Goal: Use online tool/utility

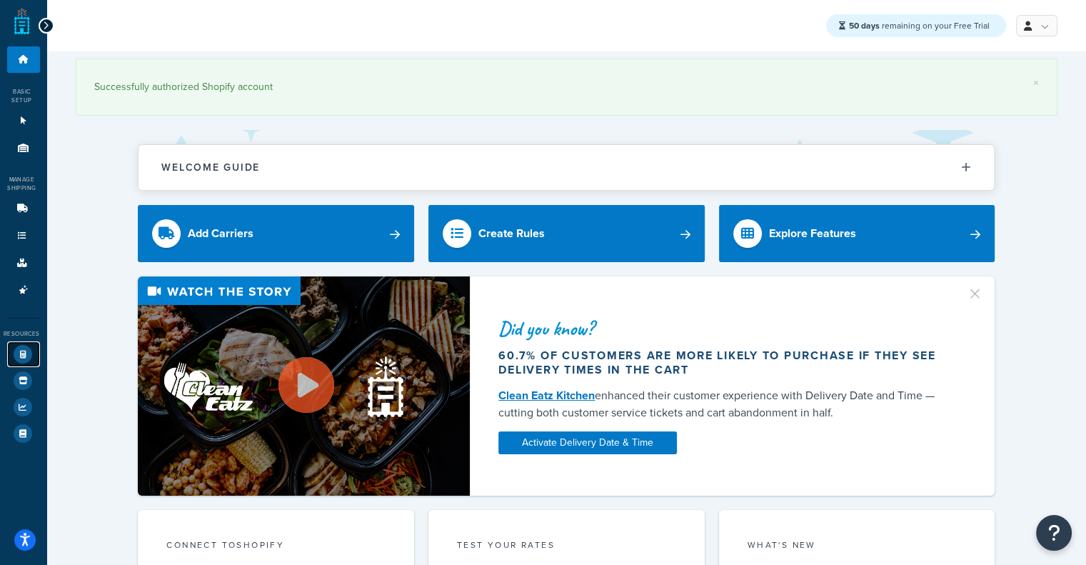
click at [19, 352] on icon at bounding box center [23, 354] width 19 height 19
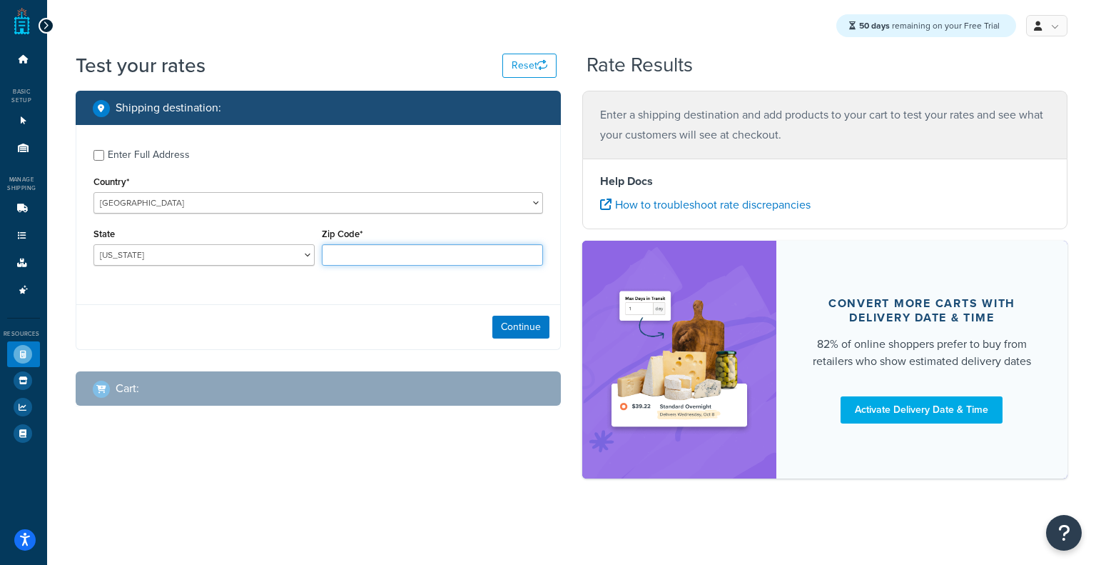
click at [357, 253] on input "Zip Code*" at bounding box center [432, 254] width 221 height 21
paste input "34689"
type input "34689"
click at [228, 249] on select "[US_STATE] [US_STATE] [US_STATE] [US_STATE] [US_STATE] Armed Forces Americas Ar…" at bounding box center [204, 254] width 221 height 21
select select "FL"
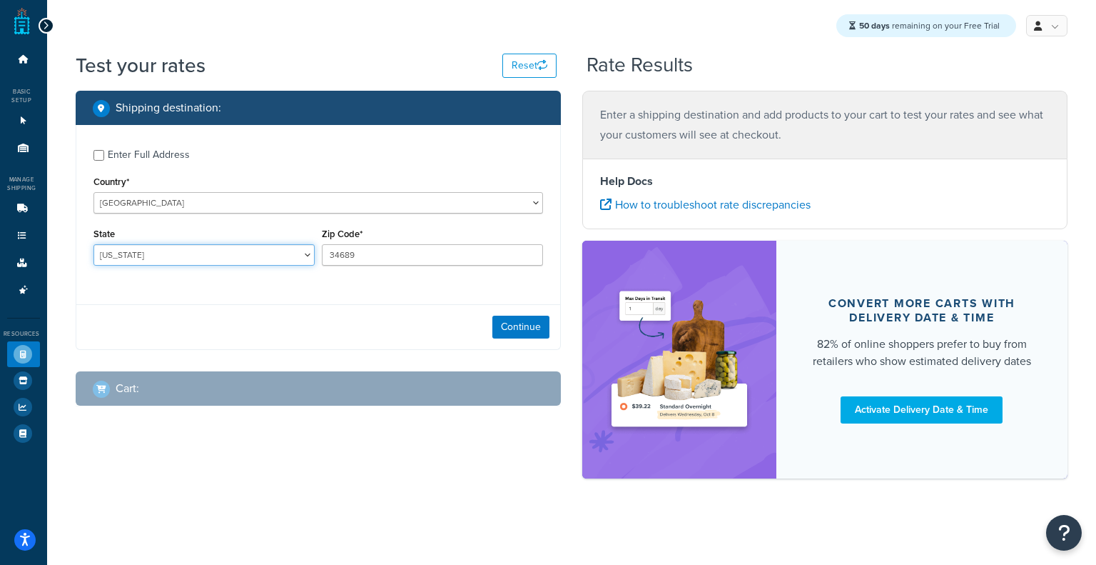
click at [94, 246] on select "[US_STATE] [US_STATE] [US_STATE] [US_STATE] [US_STATE] Armed Forces Americas Ar…" at bounding box center [204, 254] width 221 height 21
click at [527, 329] on button "Continue" at bounding box center [520, 326] width 57 height 23
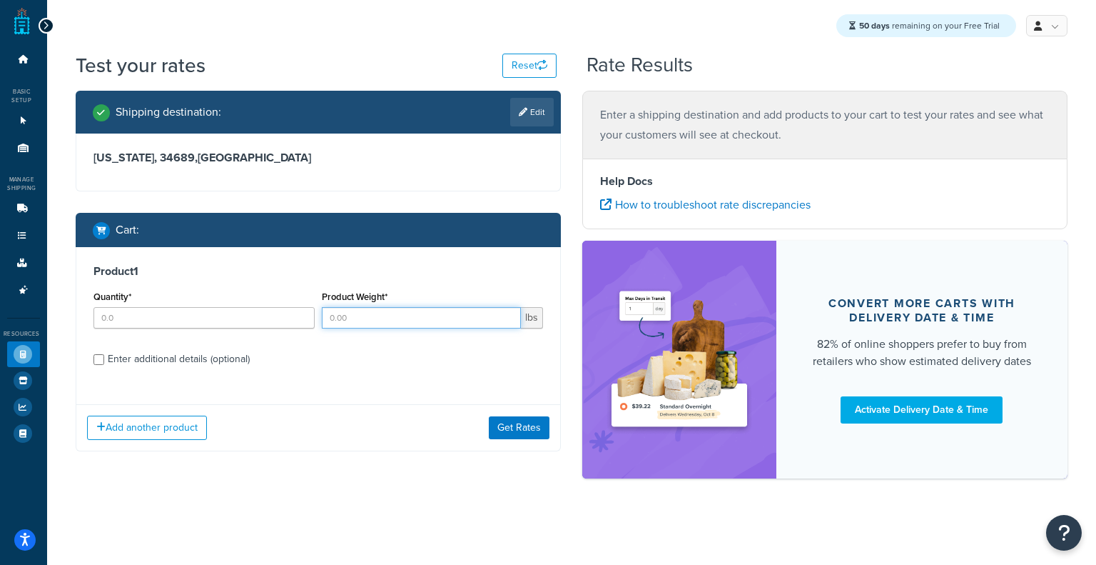
paste input "3.2"
click at [393, 319] on input "3.2" at bounding box center [421, 317] width 199 height 21
type input "3.2"
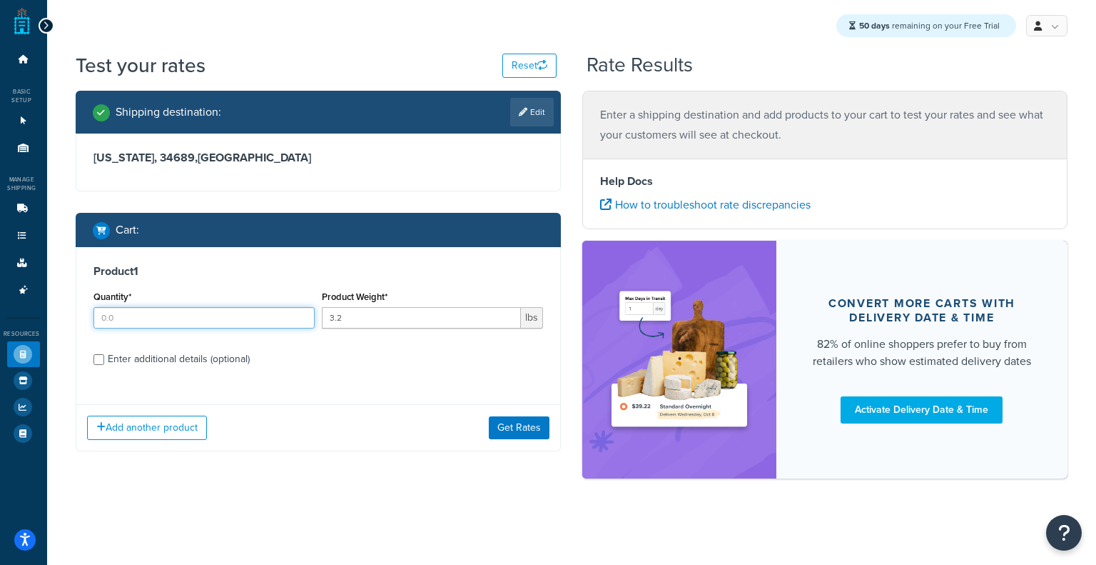
click at [250, 319] on input "Quantity*" at bounding box center [204, 317] width 221 height 21
type input "5"
click at [226, 358] on div "Enter additional details (optional)" at bounding box center [179, 359] width 142 height 20
click at [104, 358] on input "Enter additional details (optional)" at bounding box center [99, 359] width 11 height 11
checkbox input "true"
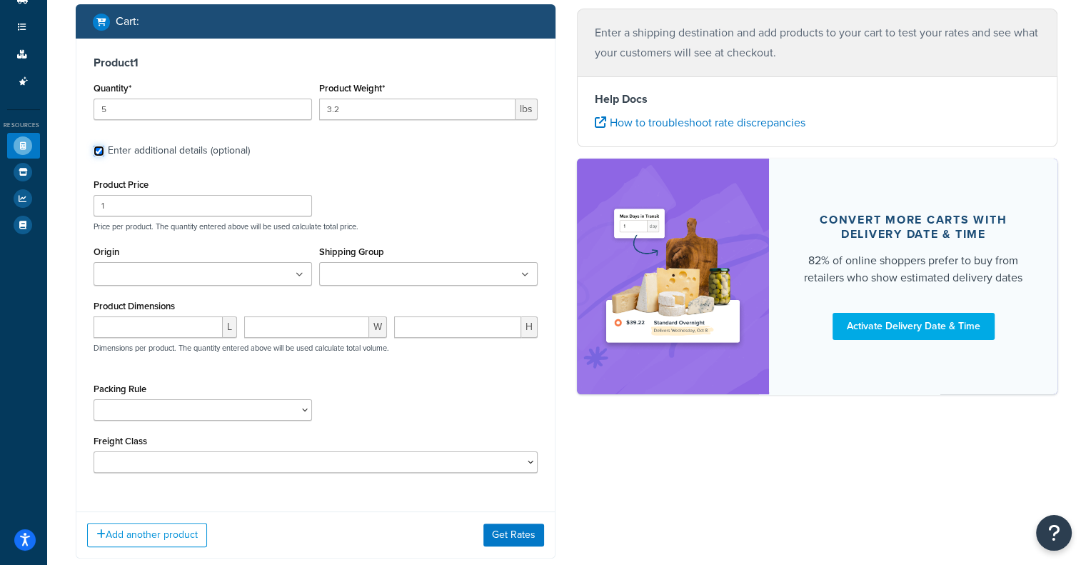
scroll to position [187, 0]
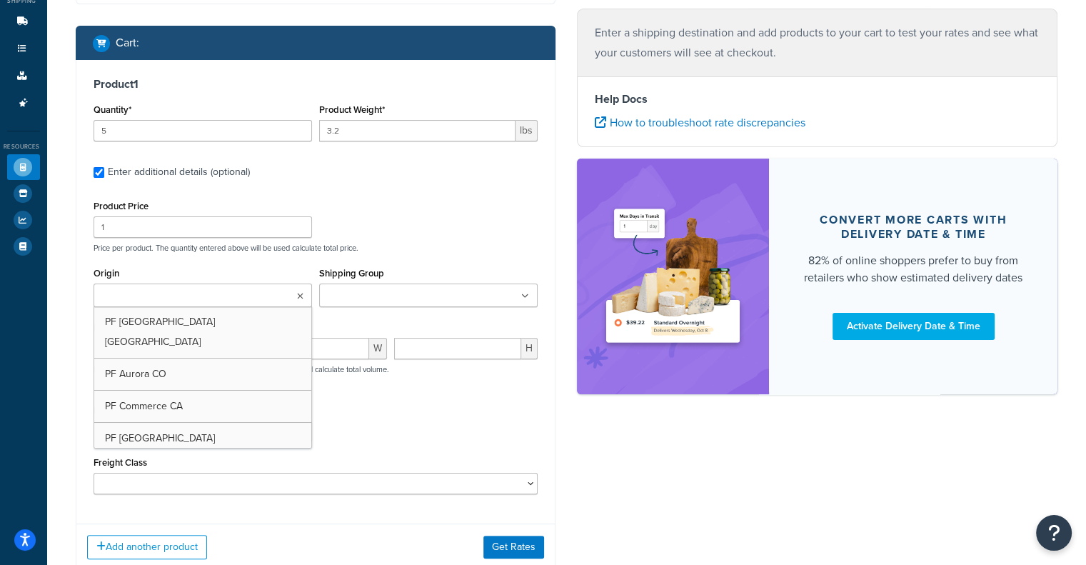
click at [231, 300] on ul at bounding box center [203, 295] width 218 height 24
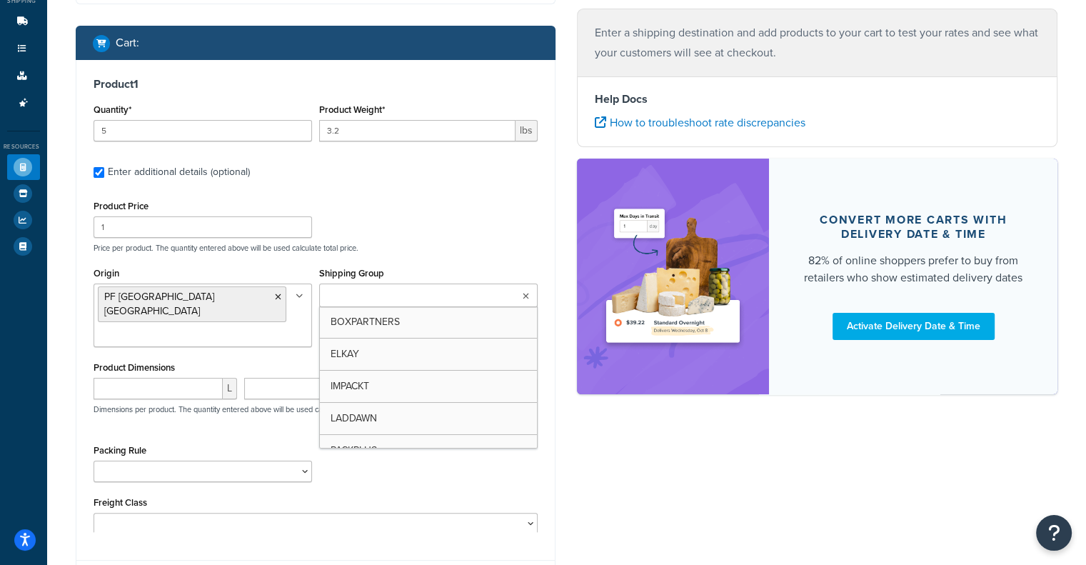
click at [430, 300] on input "Shipping Group" at bounding box center [386, 296] width 126 height 16
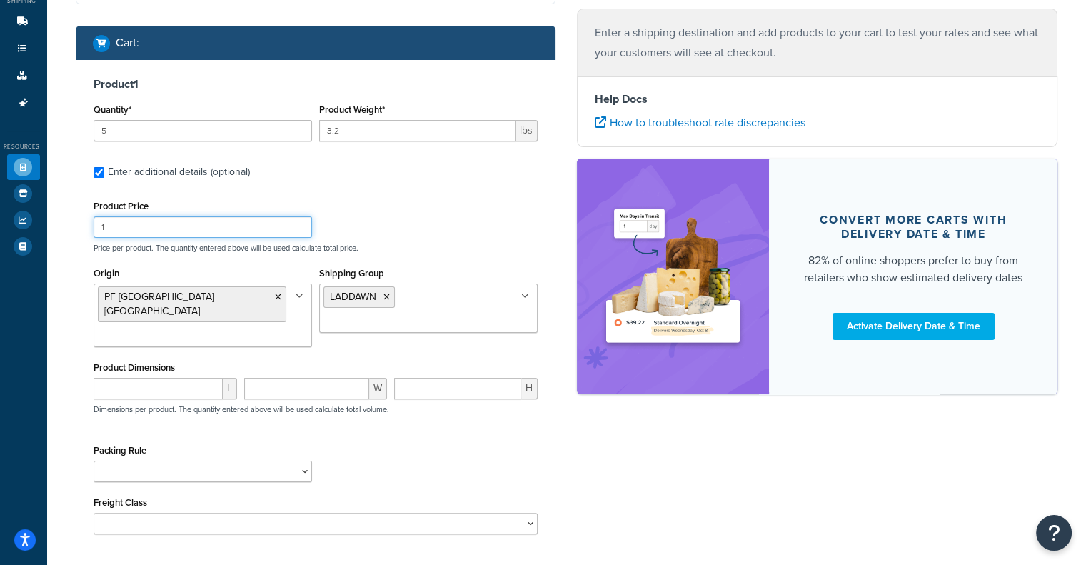
click at [445, 219] on div "Product Price 1 Price per product. The quantity entered above will be used calc…" at bounding box center [316, 224] width 452 height 56
paste input "5.6"
click at [168, 378] on input "5.6" at bounding box center [158, 388] width 129 height 21
drag, startPoint x: 166, startPoint y: 370, endPoint x: 0, endPoint y: 341, distance: 168.9
click at [0, 341] on div "Dashboard Basic Setup Websites 1 Origins 11 Manage Shipping Carriers Carriers A…" at bounding box center [543, 262] width 1086 height 899
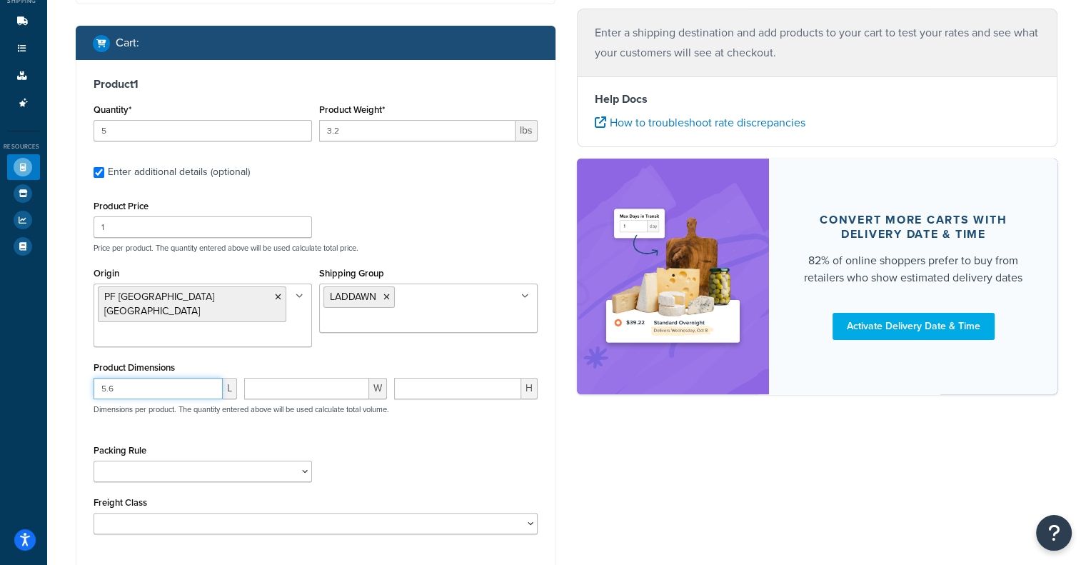
paste input "8"
type input "8"
click at [311, 378] on input "number" at bounding box center [307, 388] width 126 height 21
paste input "5.6"
type input "5.6"
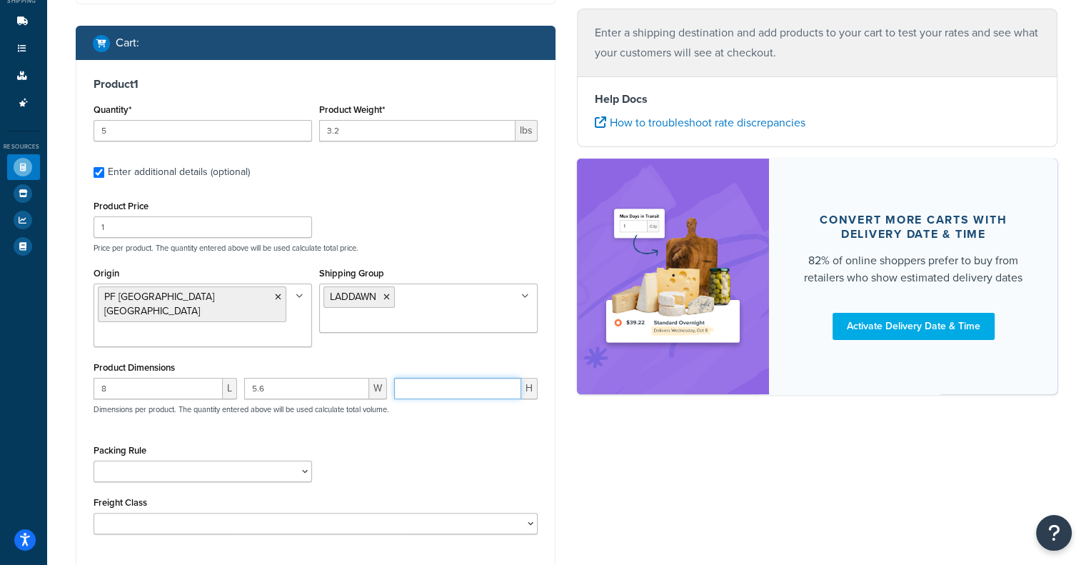
paste input "3.2"
click at [474, 378] on input "3.2" at bounding box center [457, 388] width 127 height 21
type input "3.2"
drag, startPoint x: 1083, startPoint y: 227, endPoint x: 1096, endPoint y: 248, distance: 24.0
click at [1085, 248] on html "Accessibility Screen-Reader Guide, Feedback, and Issue Reporting | New window S…" at bounding box center [543, 262] width 1086 height 899
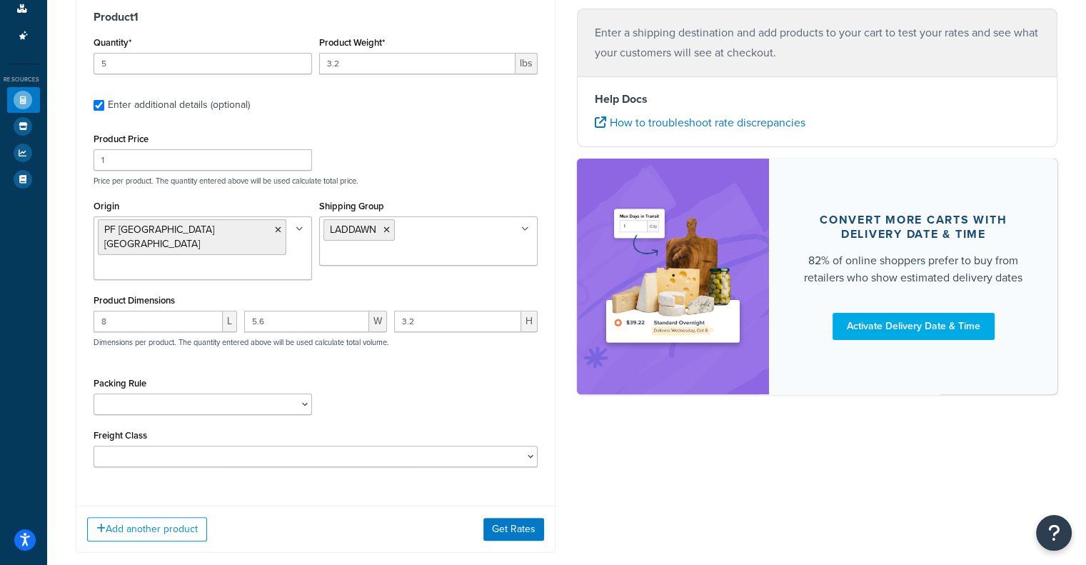
scroll to position [322, 0]
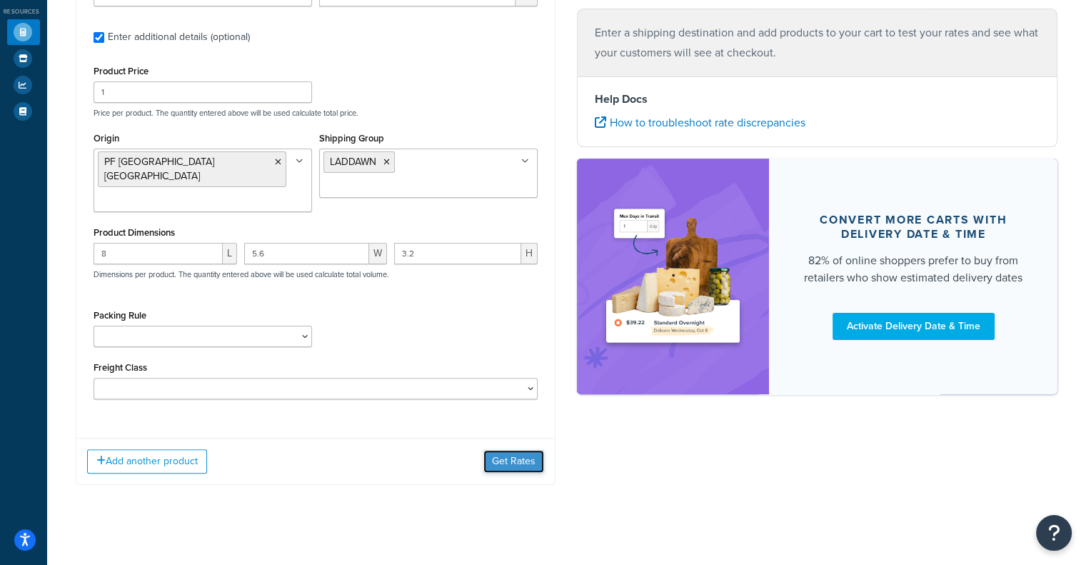
click at [500, 452] on button "Get Rates" at bounding box center [513, 461] width 61 height 23
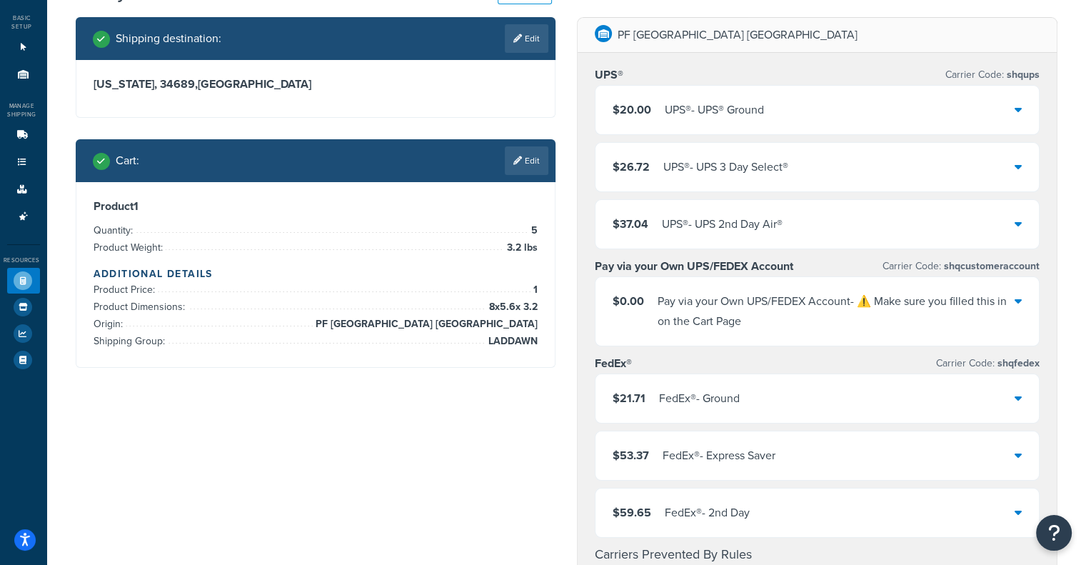
scroll to position [66, 0]
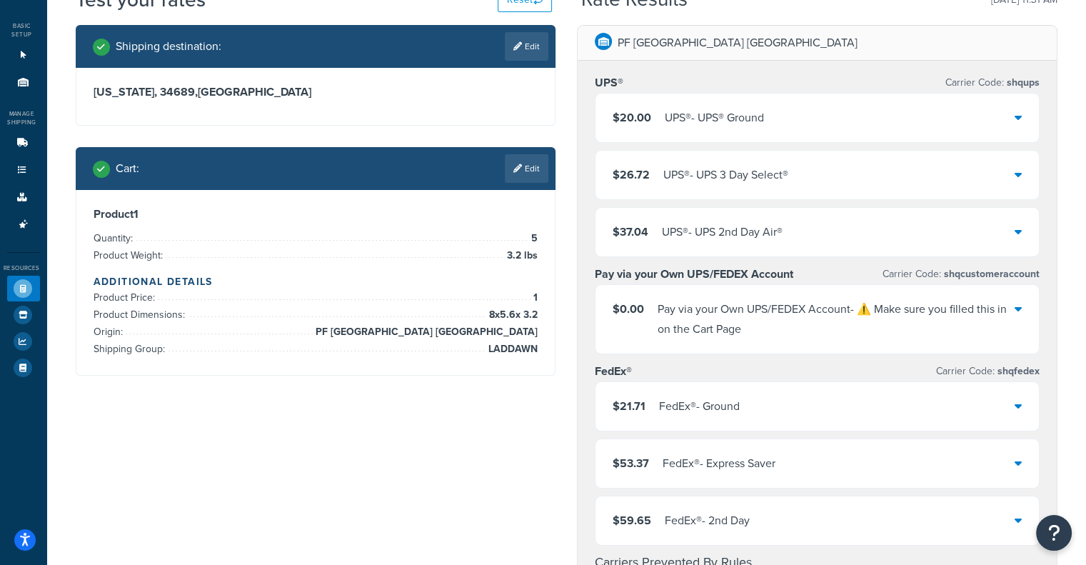
click at [799, 138] on div "$20.00 UPS® - UPS® Ground" at bounding box center [816, 118] width 443 height 49
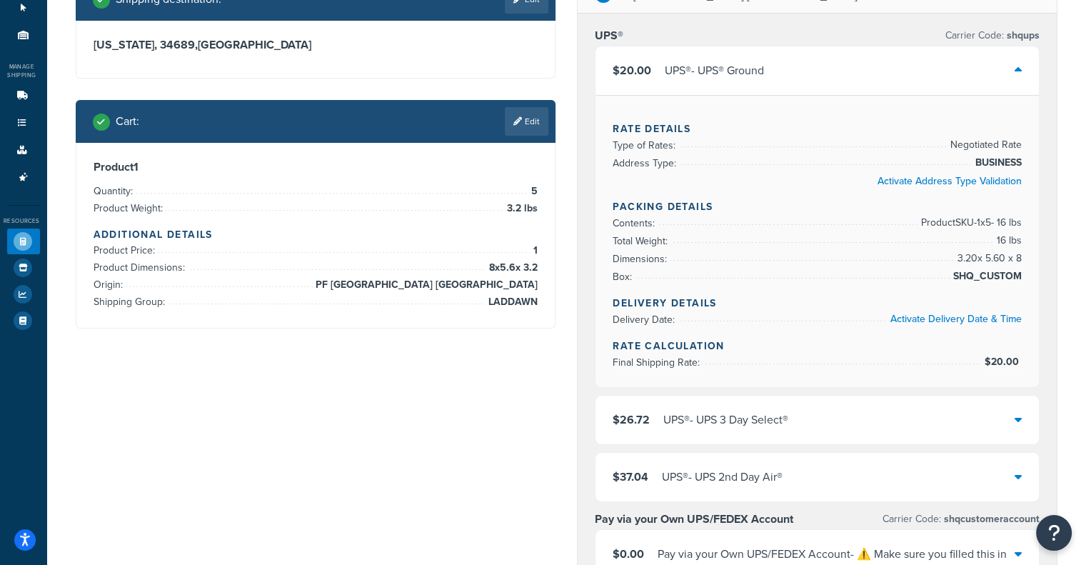
scroll to position [123, 0]
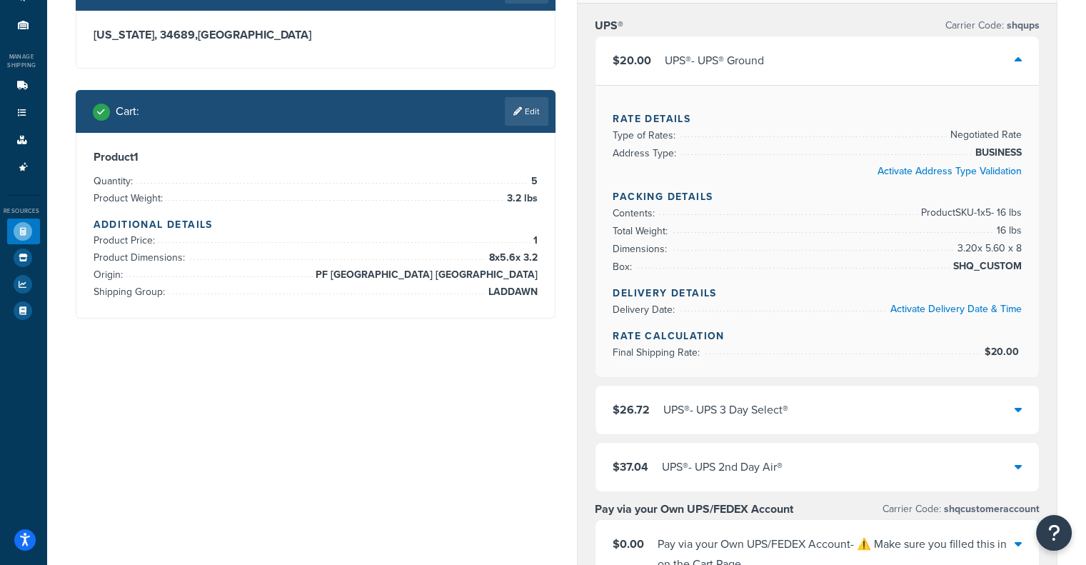
click at [886, 50] on div "$20.00 UPS® - UPS® Ground" at bounding box center [816, 60] width 443 height 49
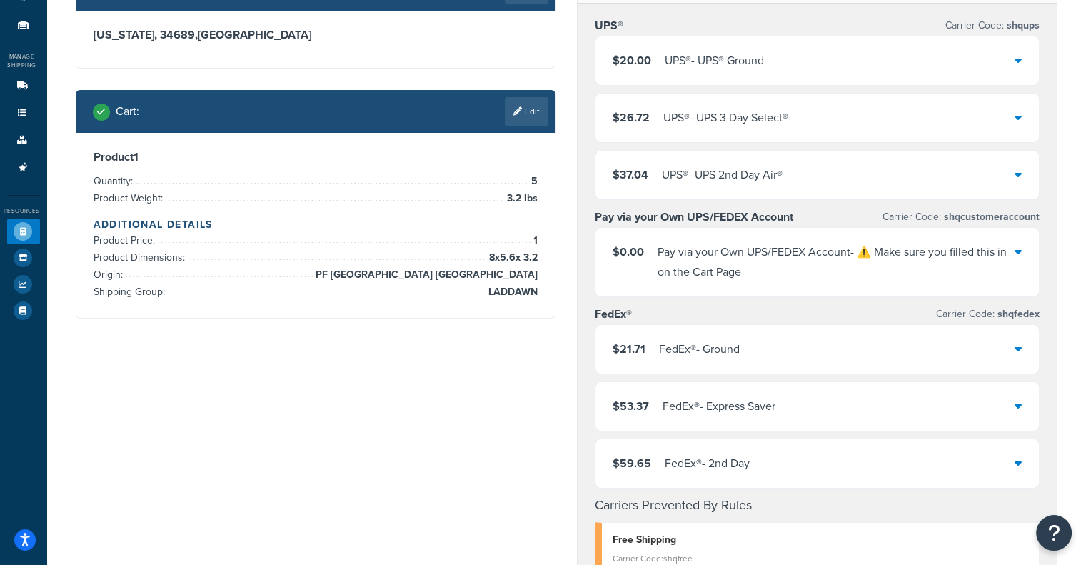
click at [695, 79] on div "$20.00 UPS® - UPS® Ground" at bounding box center [816, 60] width 443 height 49
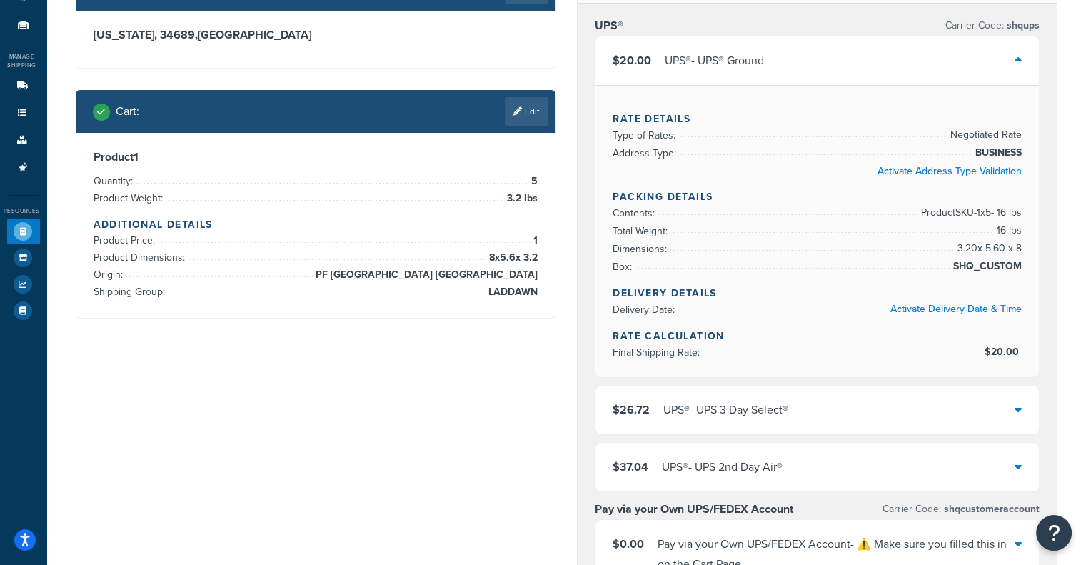
click at [695, 79] on div "$20.00 UPS® - UPS® Ground" at bounding box center [816, 60] width 443 height 49
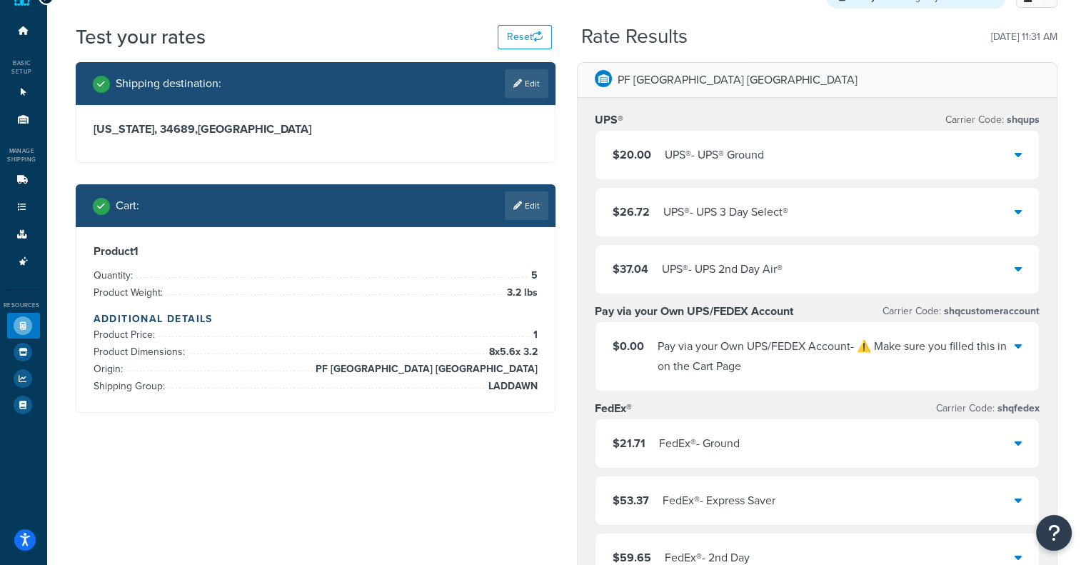
scroll to position [14, 0]
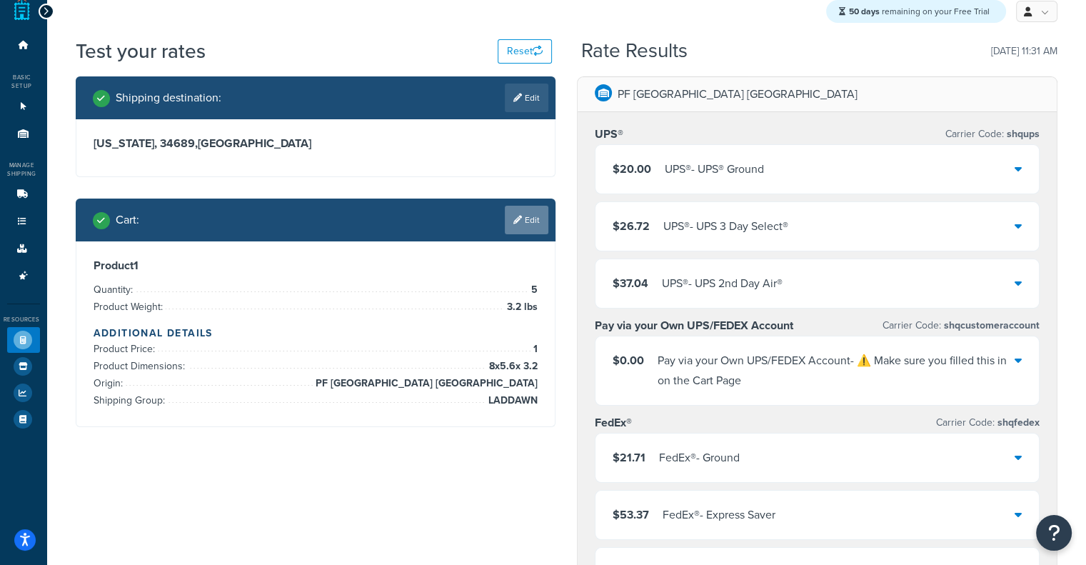
click at [529, 213] on link "Edit" at bounding box center [527, 220] width 44 height 29
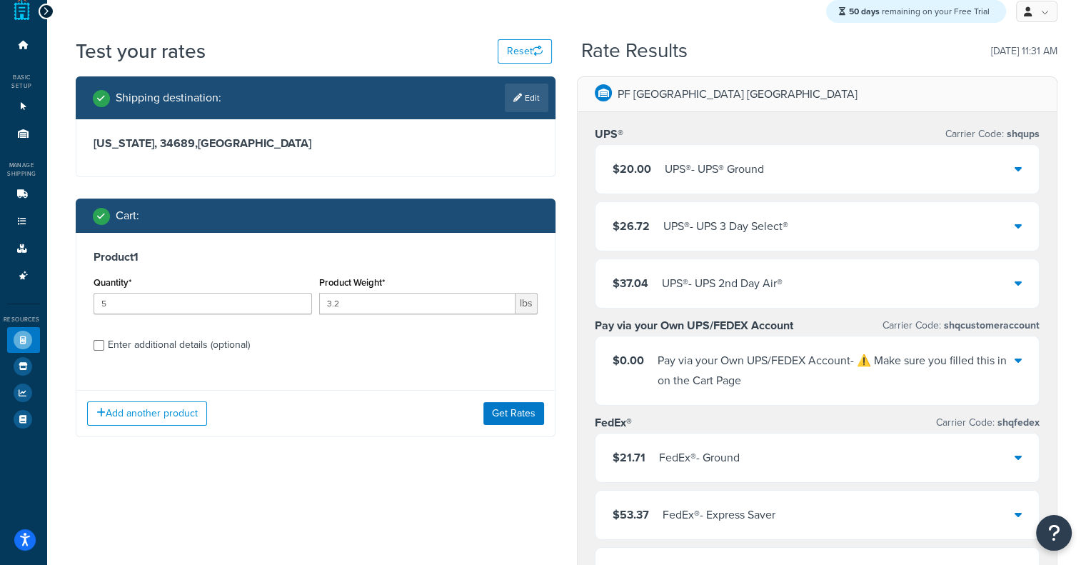
click at [157, 348] on div "Enter additional details (optional)" at bounding box center [179, 345] width 142 height 20
click at [104, 348] on input "Enter additional details (optional)" at bounding box center [99, 345] width 11 height 11
checkbox input "true"
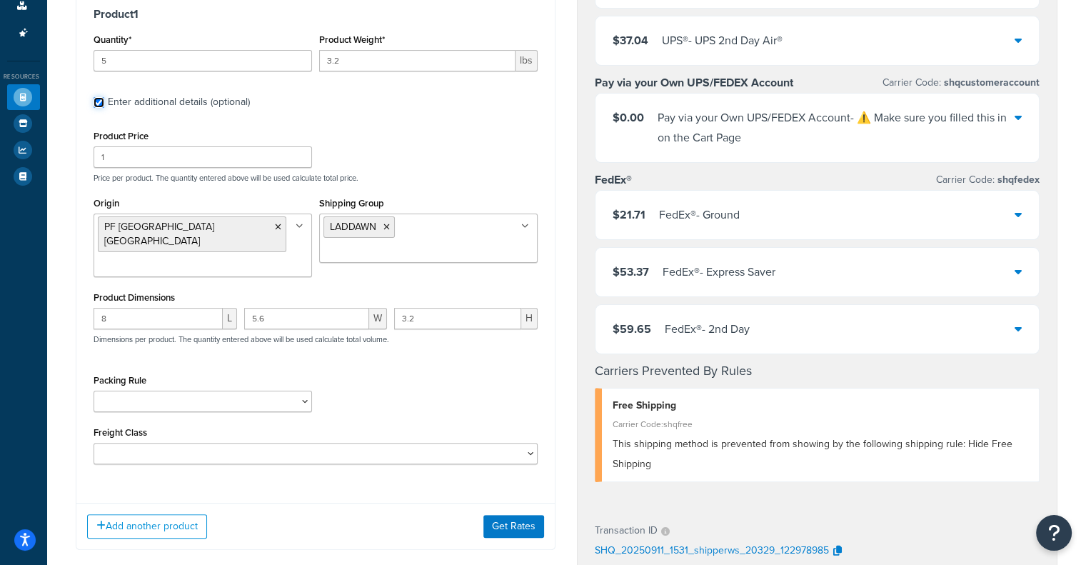
scroll to position [258, 0]
drag, startPoint x: 124, startPoint y: 307, endPoint x: 0, endPoint y: 286, distance: 125.9
click at [0, 286] on div "Dashboard Basic Setup Websites 1 Origins 11 Manage Shipping Carriers Carriers A…" at bounding box center [543, 359] width 1086 height 1234
drag, startPoint x: 323, startPoint y: 297, endPoint x: 0, endPoint y: 279, distance: 323.1
click at [0, 279] on div "Dashboard Basic Setup Websites 1 Origins 11 Manage Shipping Carriers Carriers A…" at bounding box center [543, 359] width 1086 height 1234
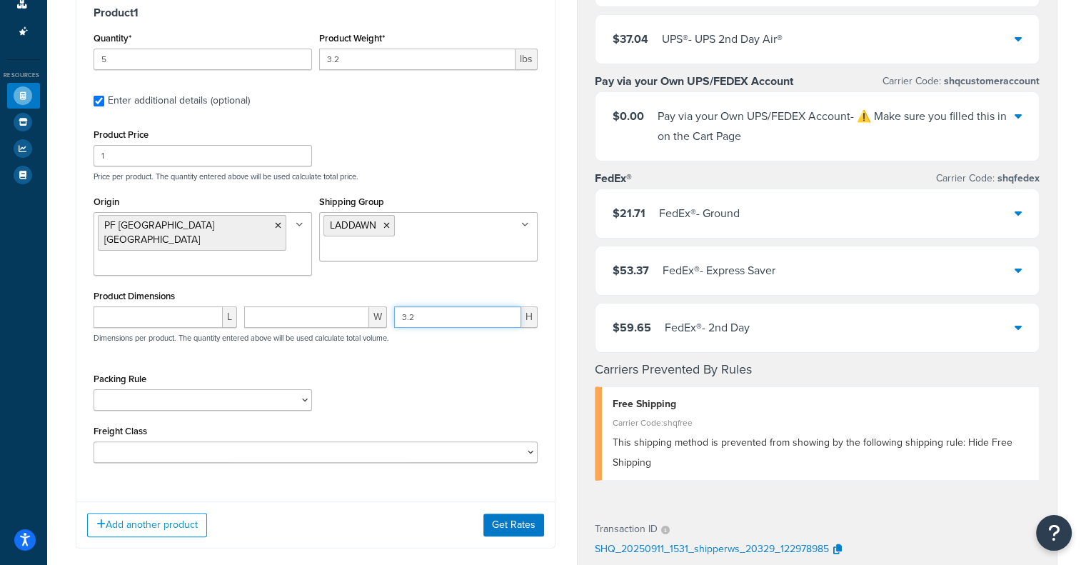
drag, startPoint x: 455, startPoint y: 311, endPoint x: 260, endPoint y: 262, distance: 201.0
click at [260, 262] on div "Product Price 1 Price per product. The quantity entered above will be used calc…" at bounding box center [316, 294] width 445 height 338
click at [522, 513] on button "Get Rates" at bounding box center [513, 524] width 61 height 23
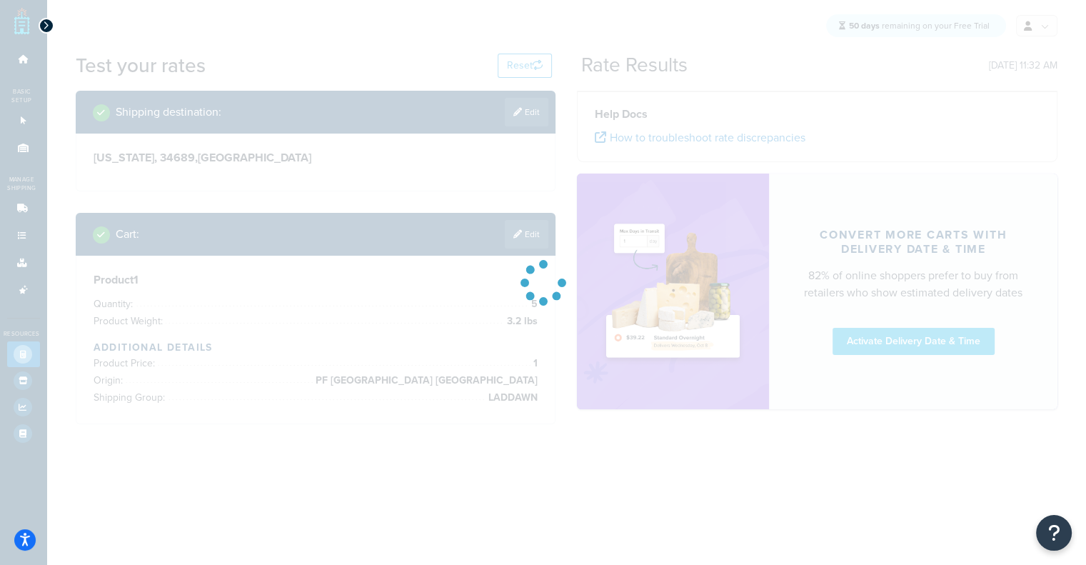
scroll to position [0, 0]
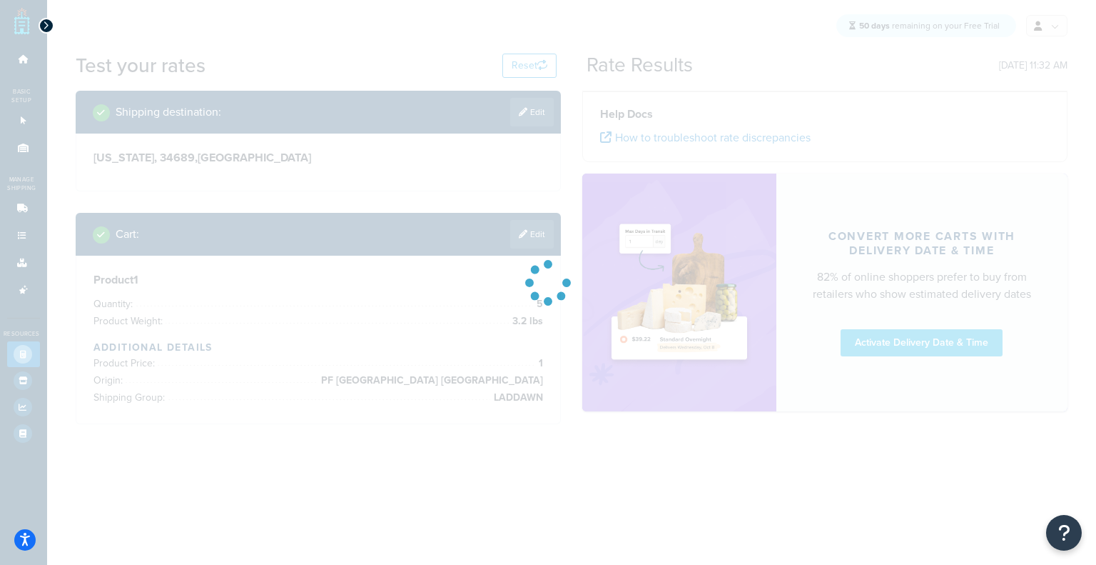
click at [1085, 226] on div at bounding box center [548, 282] width 1096 height 565
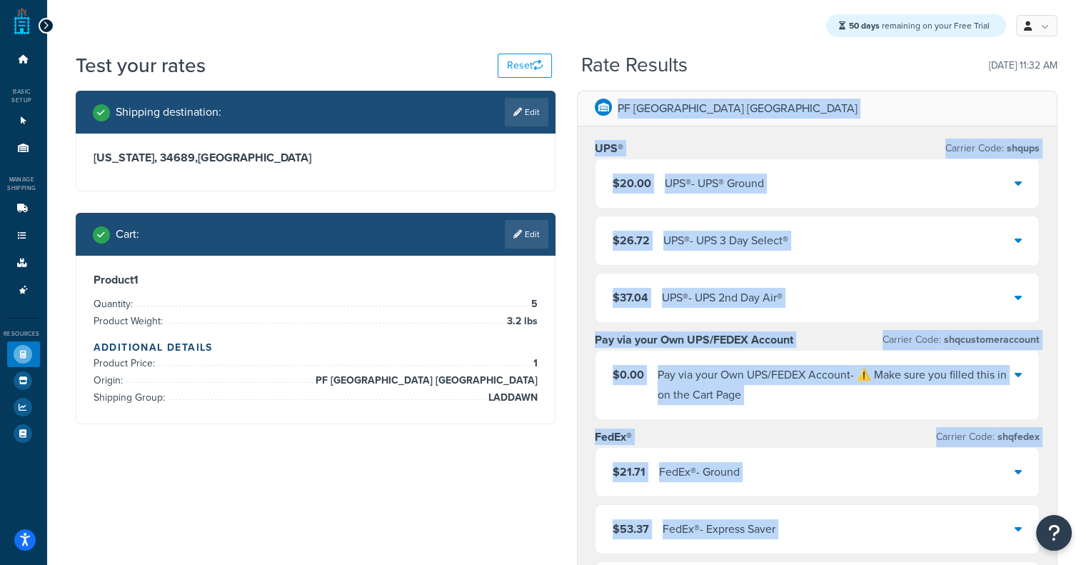
click at [836, 100] on div "PF [GEOGRAPHIC_DATA] [GEOGRAPHIC_DATA]" at bounding box center [816, 108] width 479 height 35
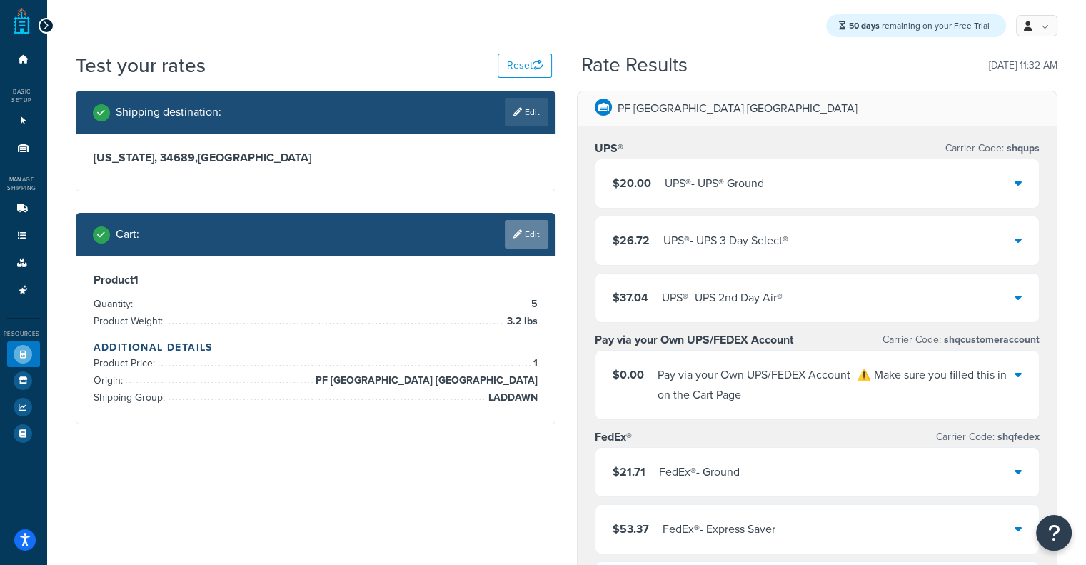
click at [510, 241] on link "Edit" at bounding box center [527, 234] width 44 height 29
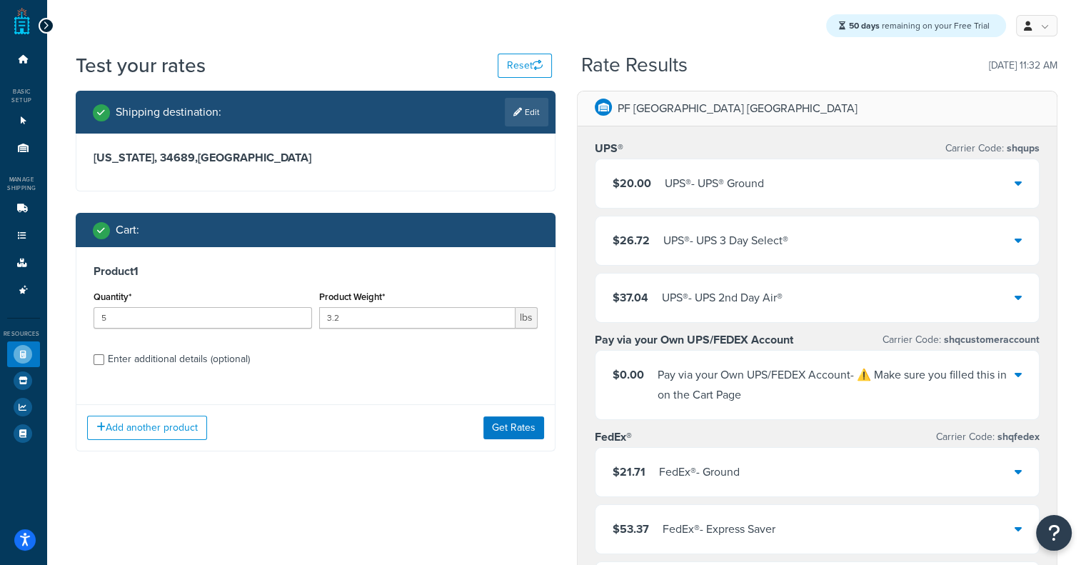
click at [208, 361] on div "Enter additional details (optional)" at bounding box center [179, 359] width 142 height 20
click at [104, 361] on input "Enter additional details (optional)" at bounding box center [99, 359] width 11 height 11
checkbox input "true"
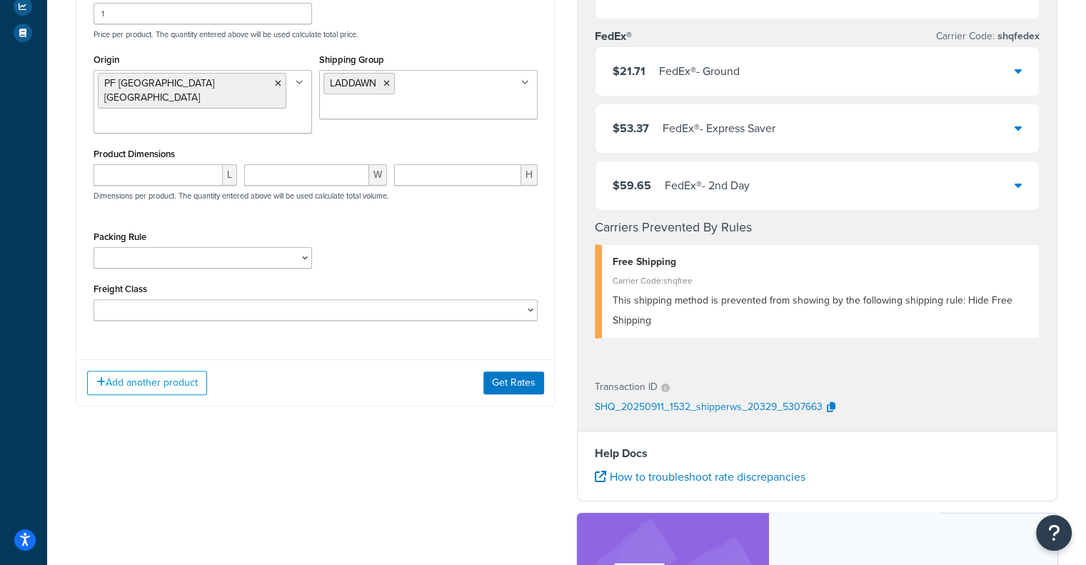
scroll to position [408, 0]
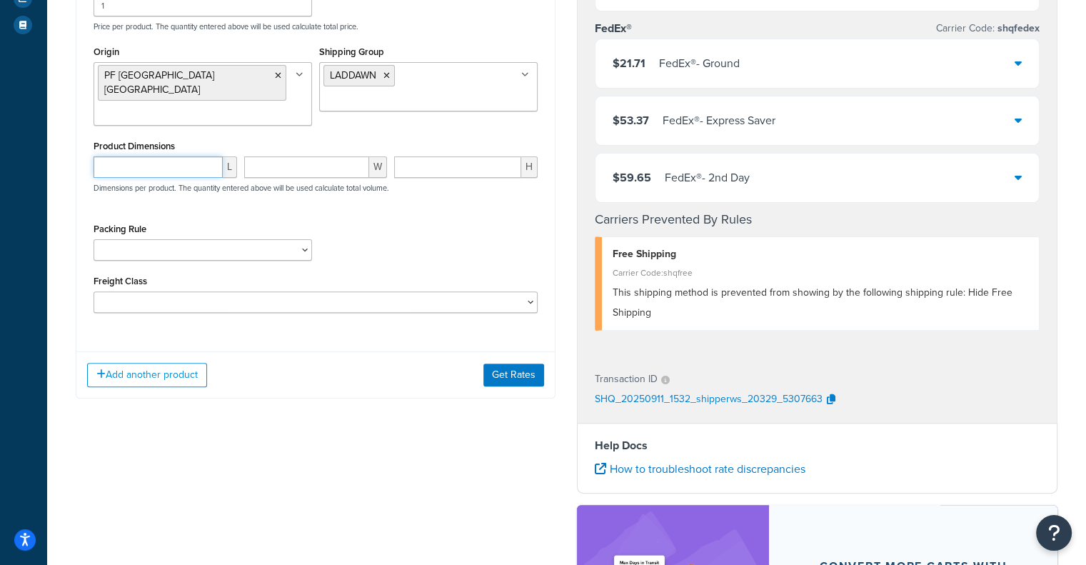
paste input "8"
click at [166, 156] on input "8" at bounding box center [158, 166] width 129 height 21
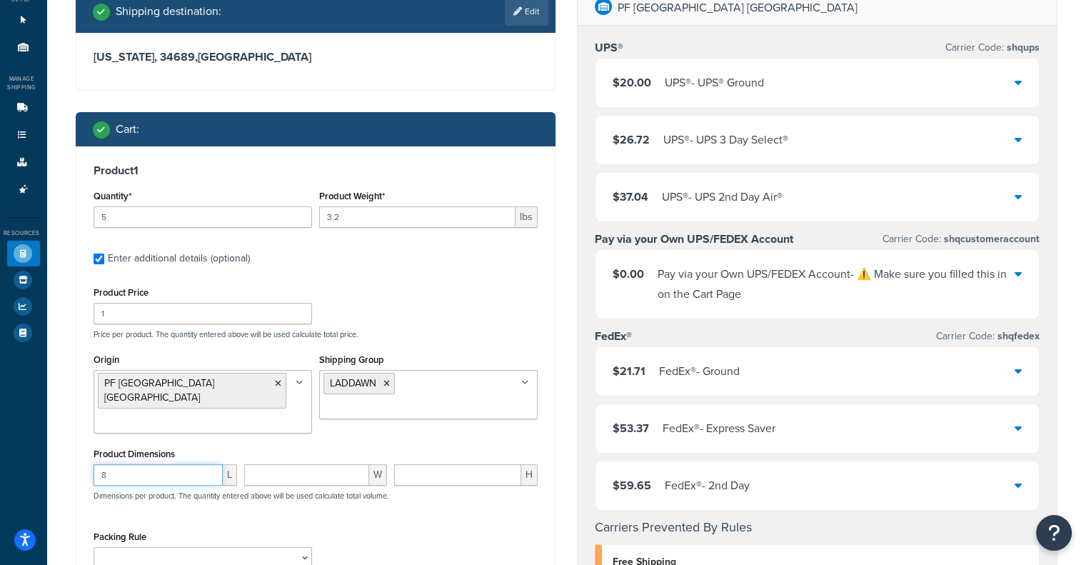
scroll to position [102, 0]
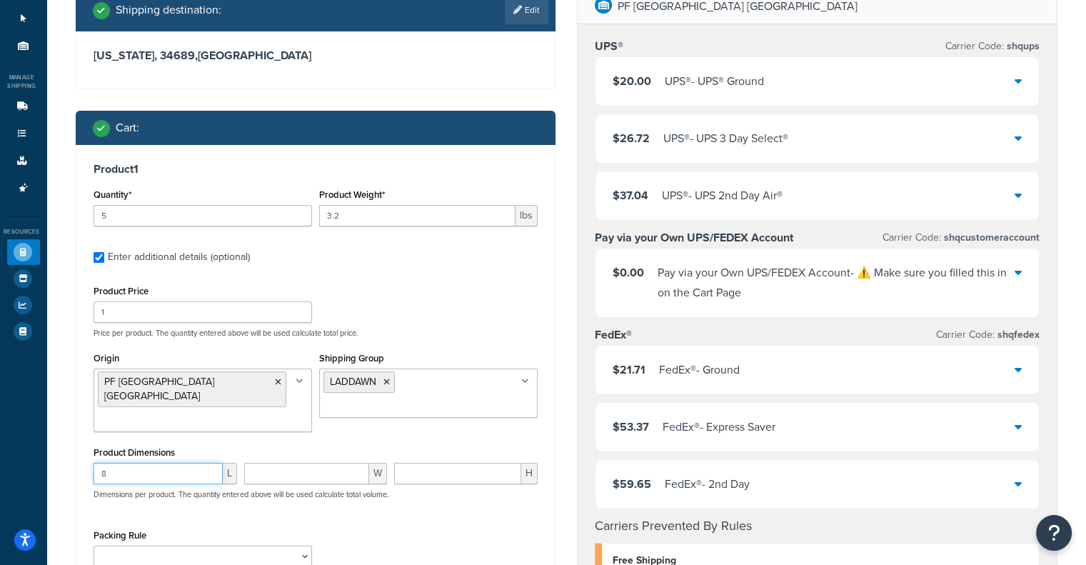
type input "8"
paste input "5.6"
click at [324, 463] on input "5.6" at bounding box center [307, 473] width 126 height 21
type input "5.6"
click at [418, 463] on input "number" at bounding box center [457, 473] width 127 height 21
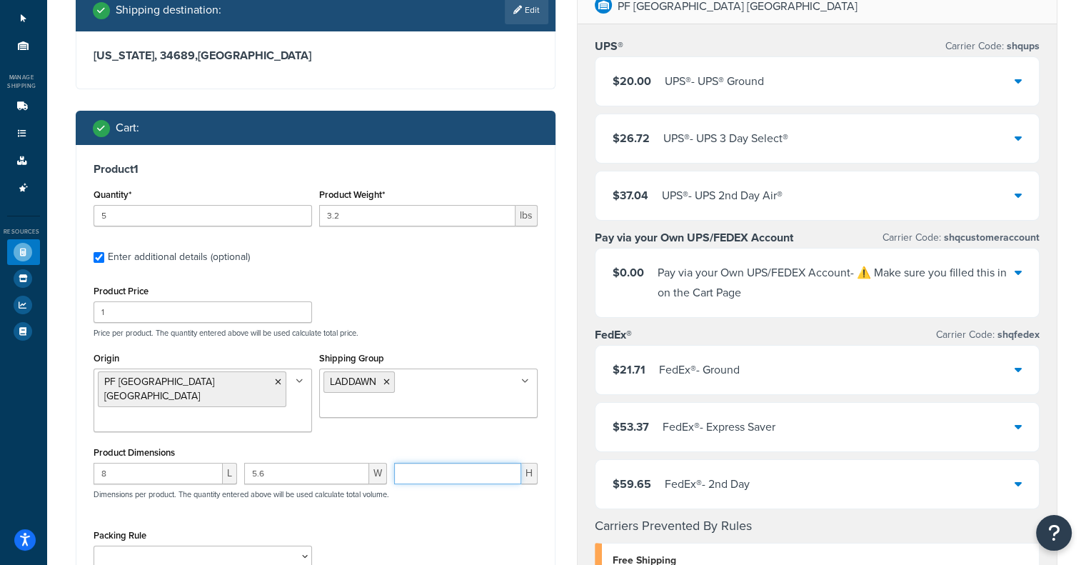
paste input "3.2"
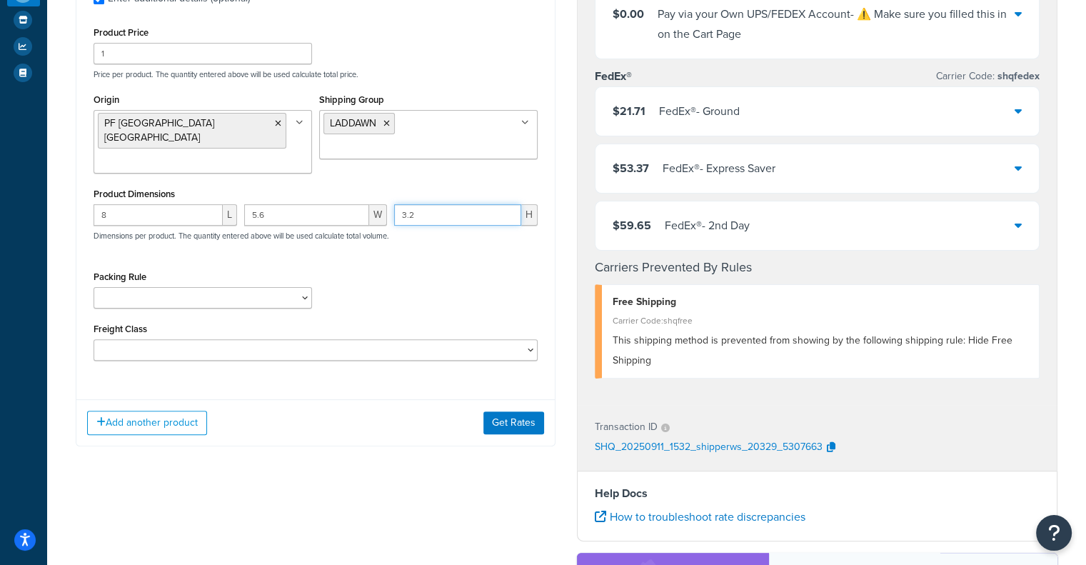
scroll to position [357, 0]
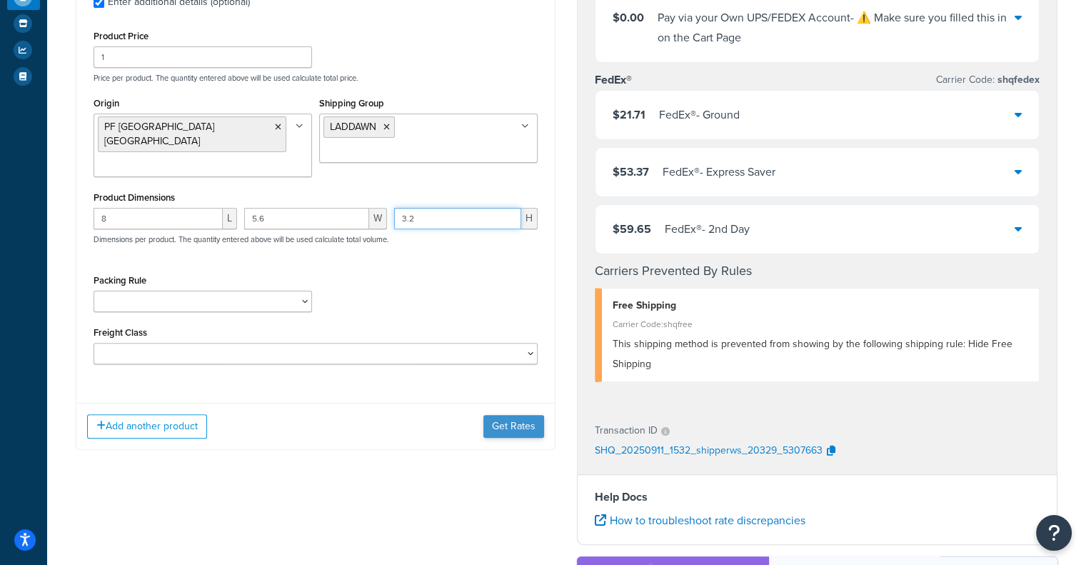
type input "3.2"
click at [506, 415] on button "Get Rates" at bounding box center [513, 426] width 61 height 23
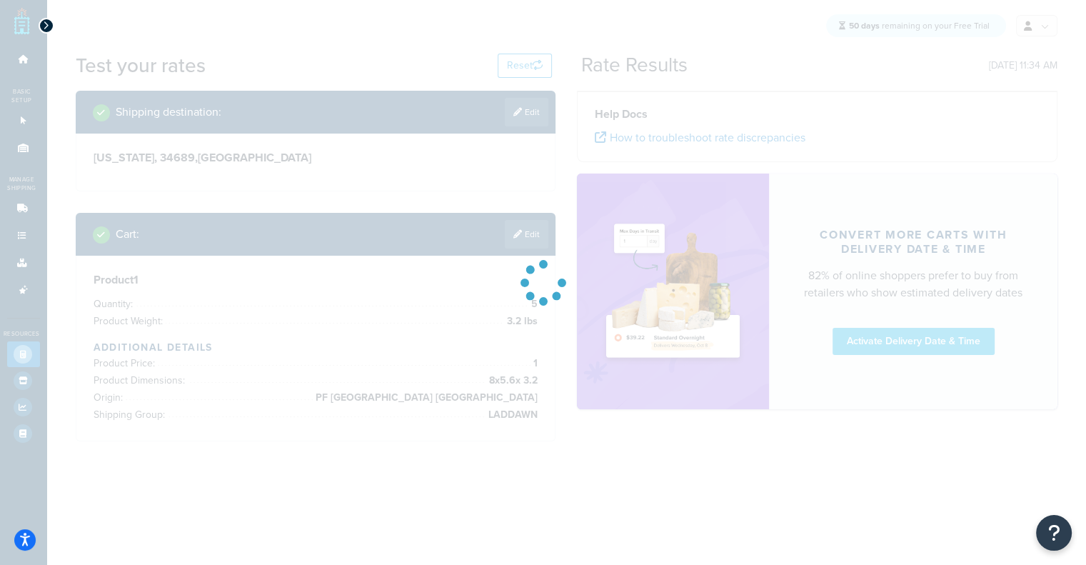
scroll to position [0, 0]
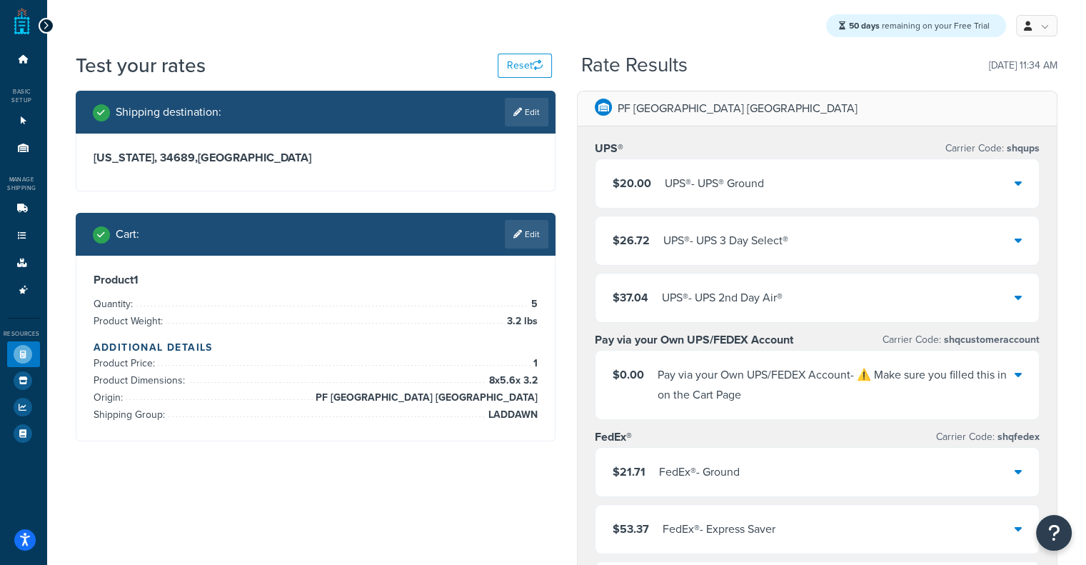
click at [658, 289] on div "$37.04 UPS® - UPS 2nd Day Air®" at bounding box center [697, 298] width 170 height 20
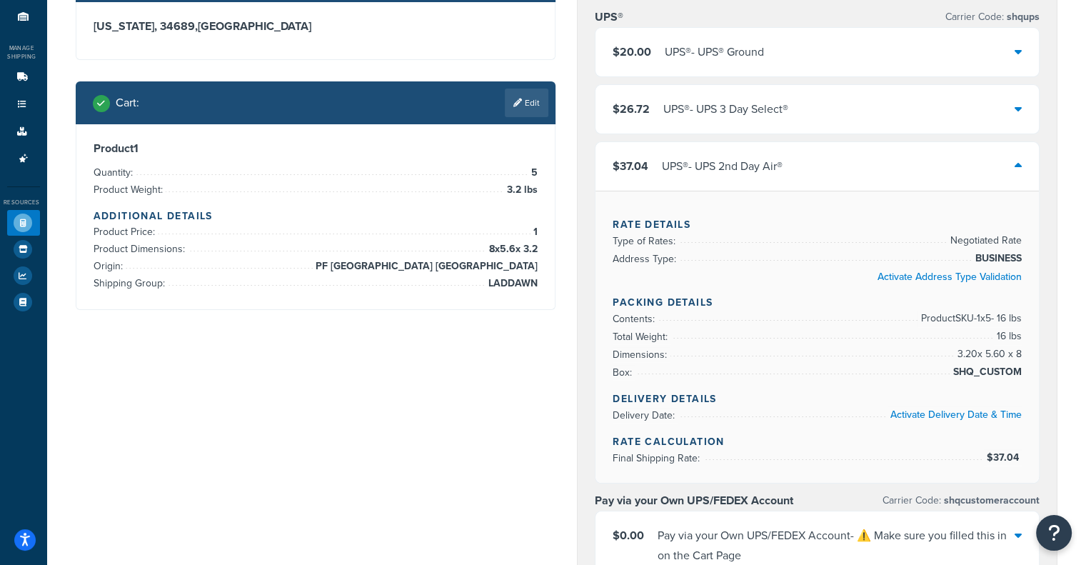
scroll to position [133, 0]
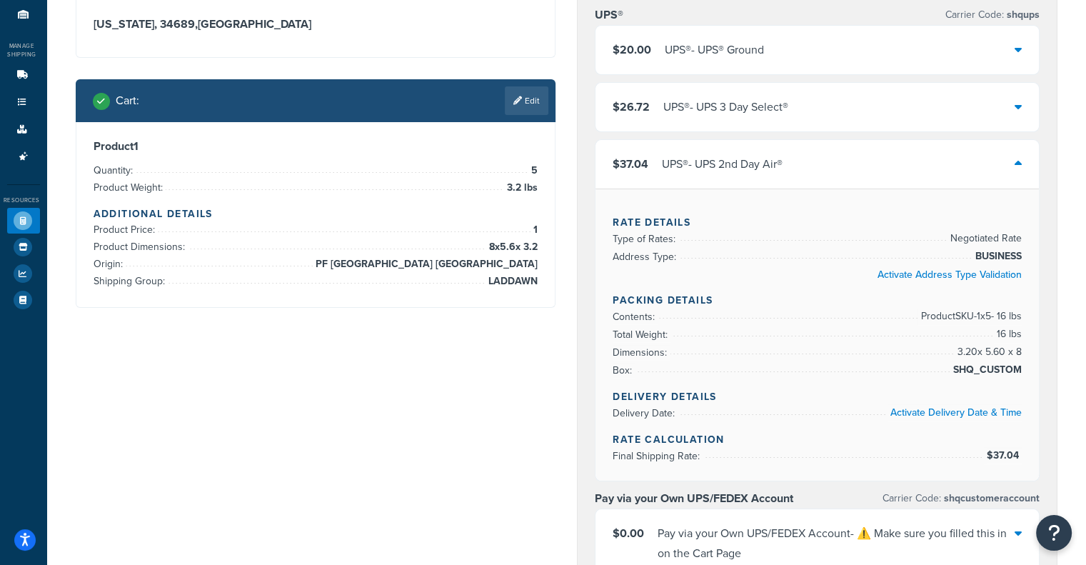
click at [869, 183] on div "$37.04 UPS® - UPS 2nd Day Air®" at bounding box center [816, 164] width 443 height 49
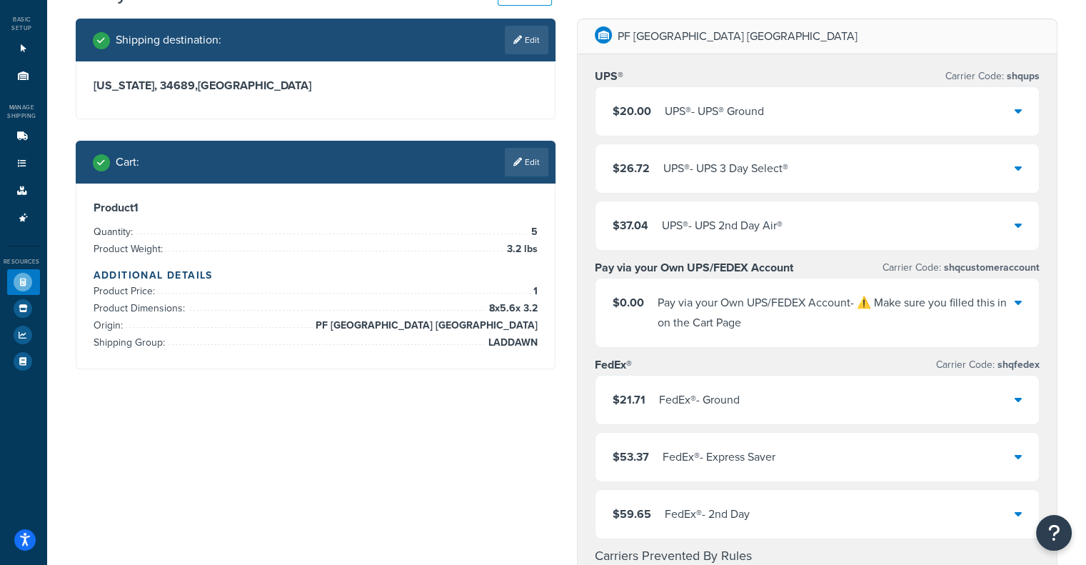
scroll to position [75, 0]
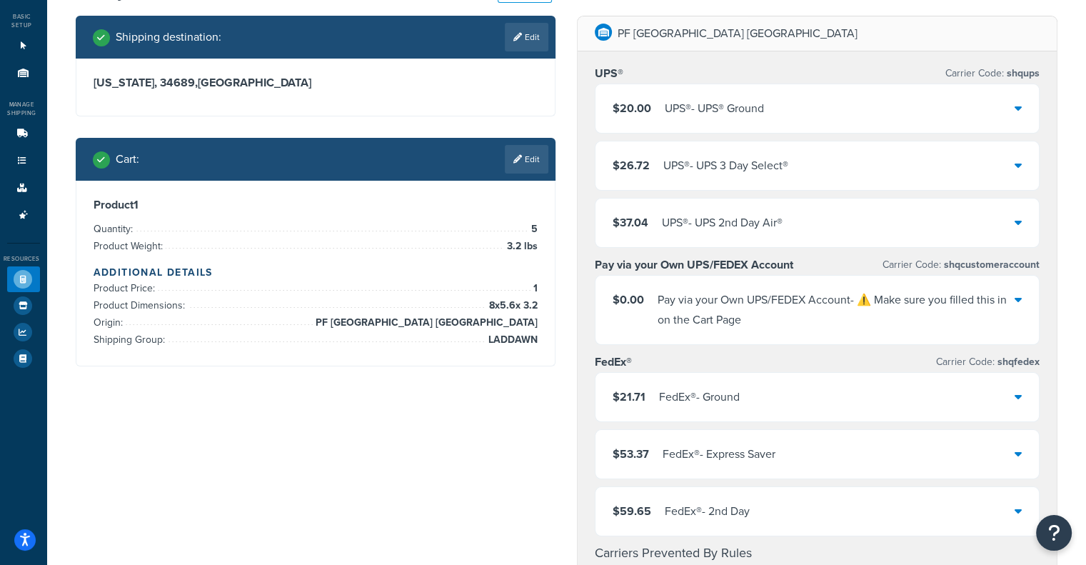
click at [737, 36] on div "PF [GEOGRAPHIC_DATA] [GEOGRAPHIC_DATA]" at bounding box center [816, 33] width 479 height 35
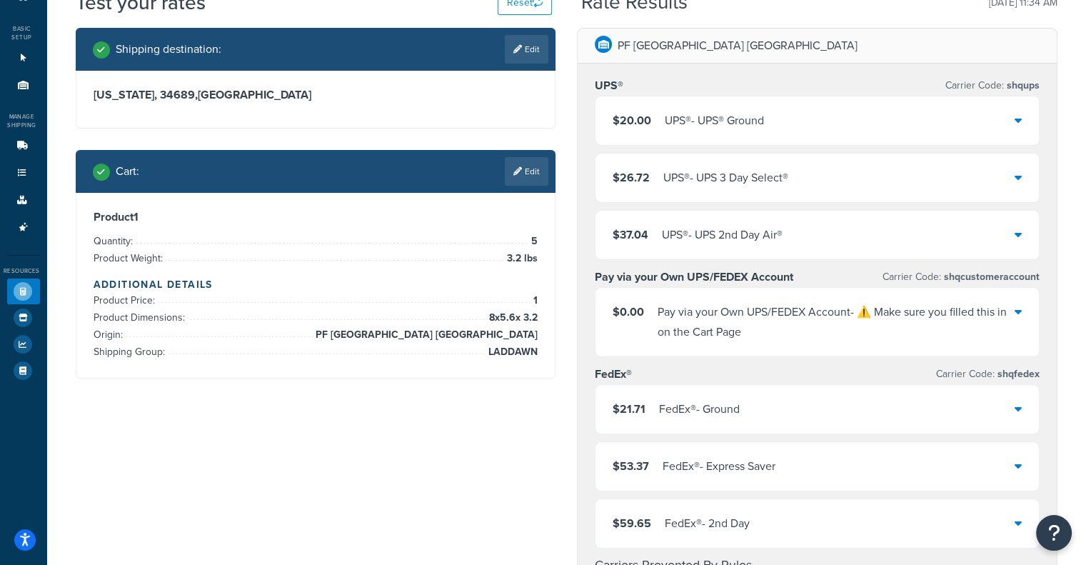
scroll to position [61, 0]
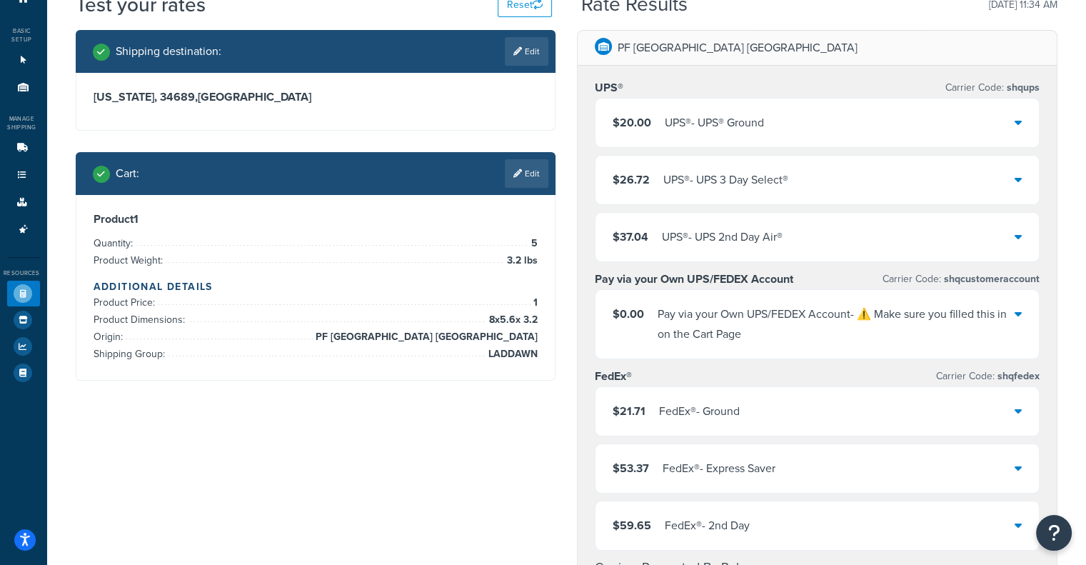
click at [879, 237] on div "$37.04 UPS® - UPS 2nd Day Air®" at bounding box center [816, 237] width 443 height 49
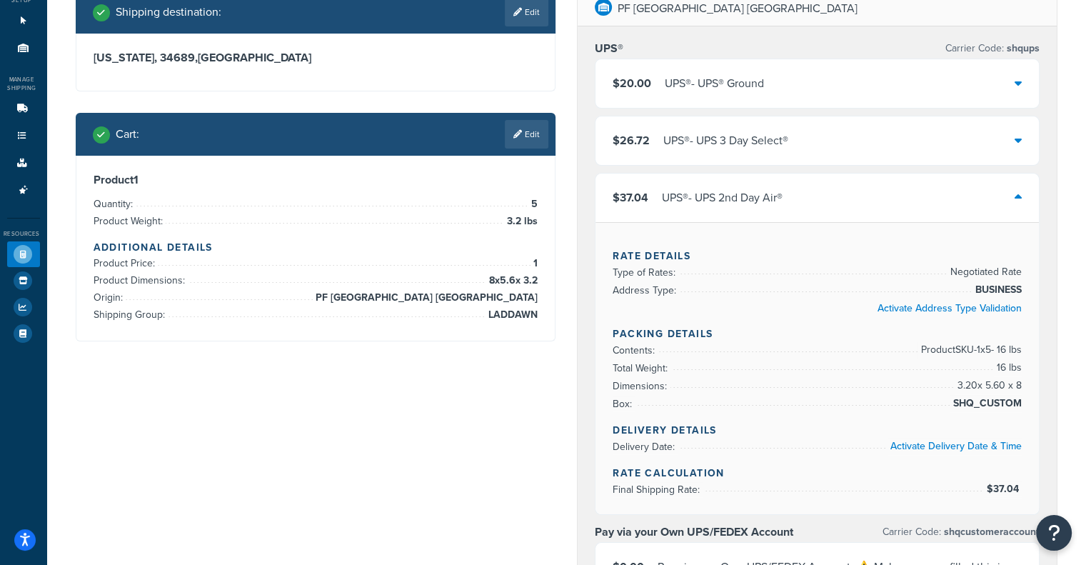
scroll to position [105, 0]
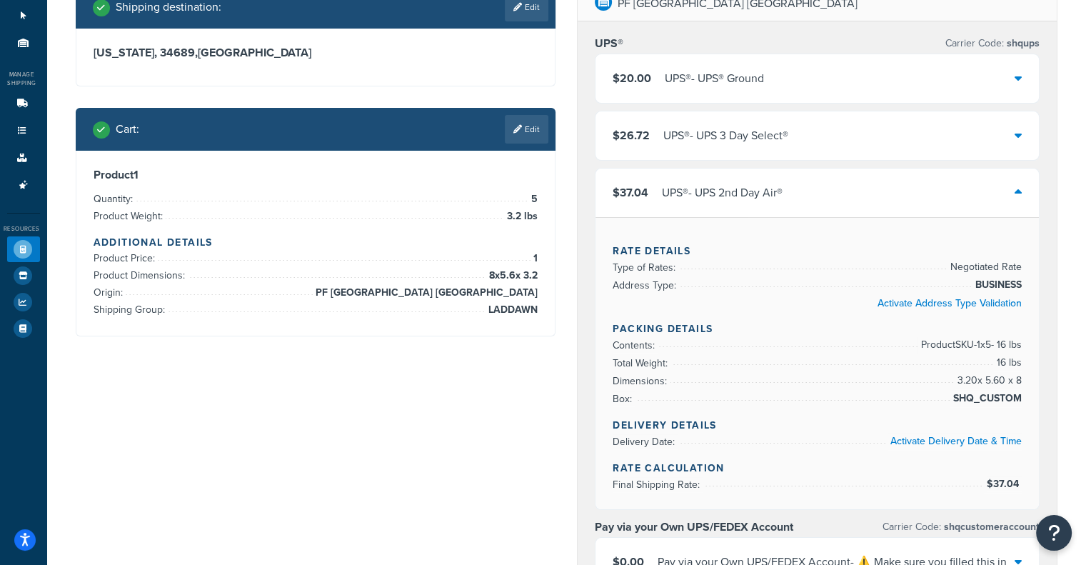
click at [977, 188] on div "$37.04 UPS® - UPS 2nd Day Air®" at bounding box center [816, 192] width 443 height 49
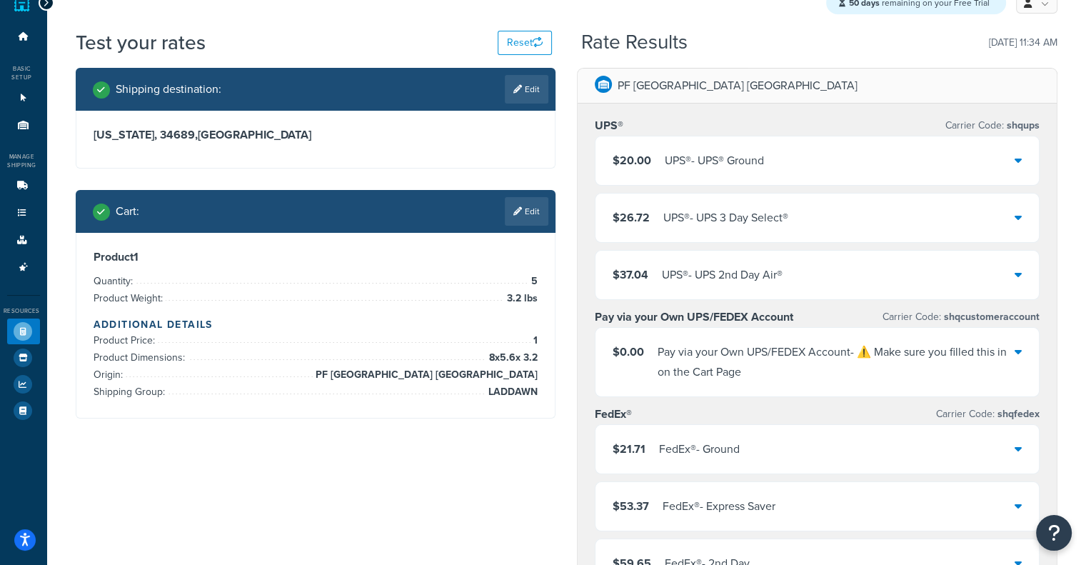
scroll to position [0, 0]
